Goal: Information Seeking & Learning: Learn about a topic

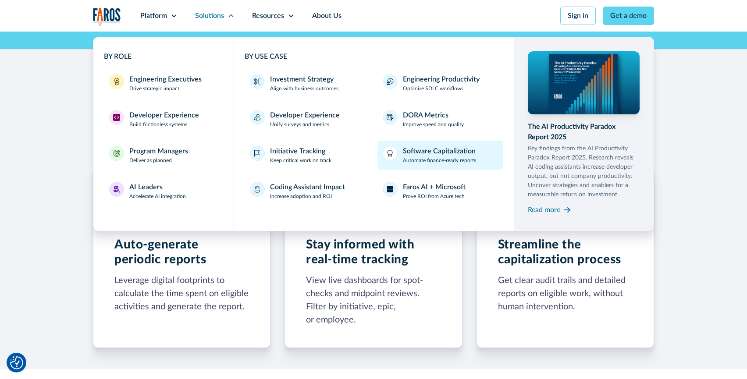
click at [440, 158] on p "Automate finance-ready reports" at bounding box center [439, 160] width 73 height 8
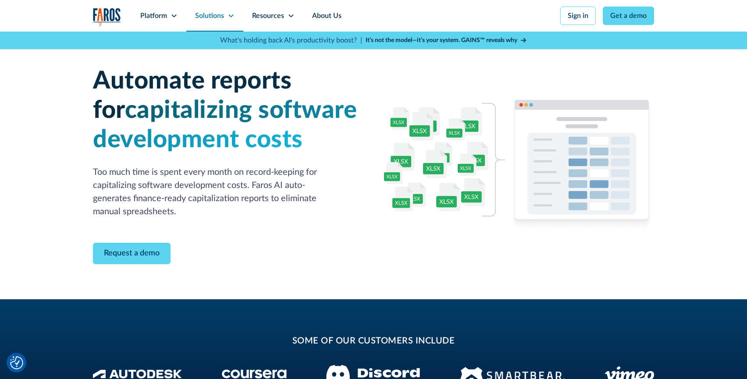
click at [216, 15] on div "Solutions" at bounding box center [209, 16] width 29 height 11
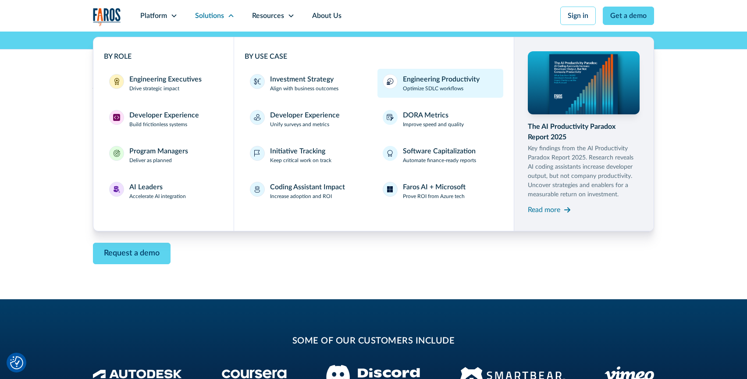
click at [441, 84] on div "Engineering Productivity" at bounding box center [441, 79] width 77 height 11
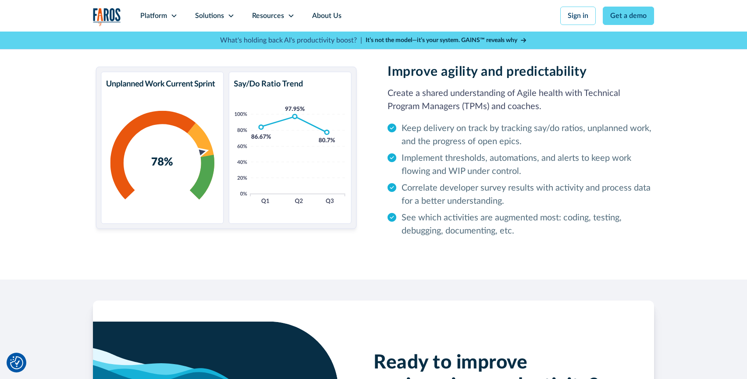
scroll to position [1195, 0]
